Goal: Task Accomplishment & Management: Manage account settings

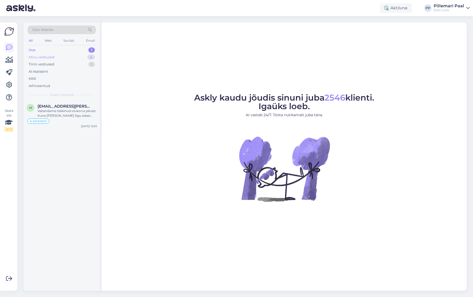
click at [53, 57] on div "Minu vestlused" at bounding box center [42, 57] width 26 height 5
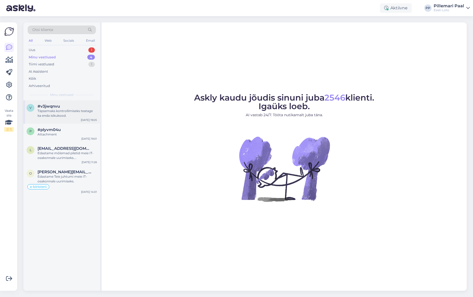
click at [69, 111] on div "Täpsemaks kontrollimiseks teatage ka enda isikukood." at bounding box center [67, 113] width 59 height 9
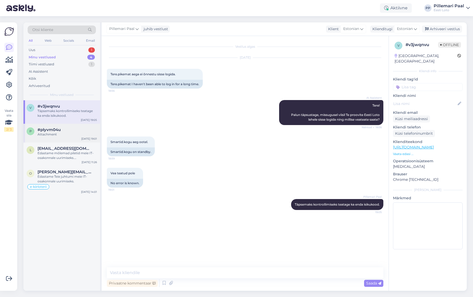
click at [69, 130] on div "#plyvm04u" at bounding box center [67, 129] width 59 height 5
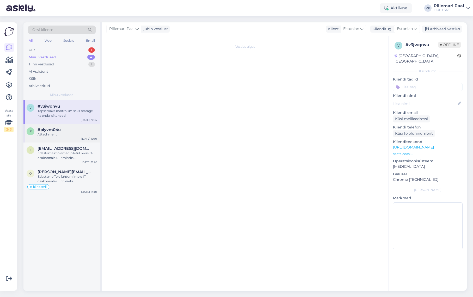
scroll to position [92, 0]
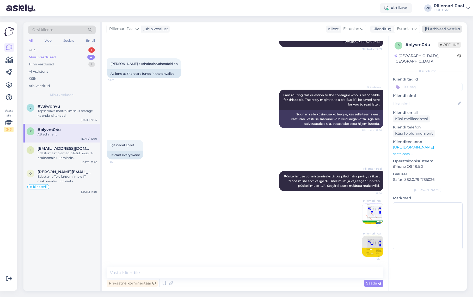
click at [440, 29] on div "Arhiveeri vestlus" at bounding box center [442, 29] width 40 height 7
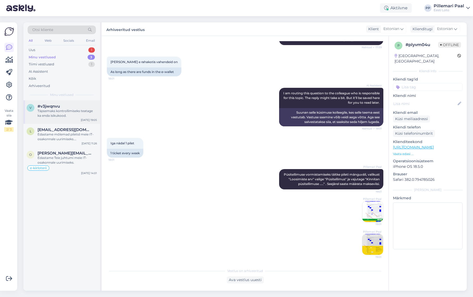
click at [56, 108] on span "#v3jwqnvu" at bounding box center [49, 106] width 22 height 5
